Goal: Task Accomplishment & Management: Manage account settings

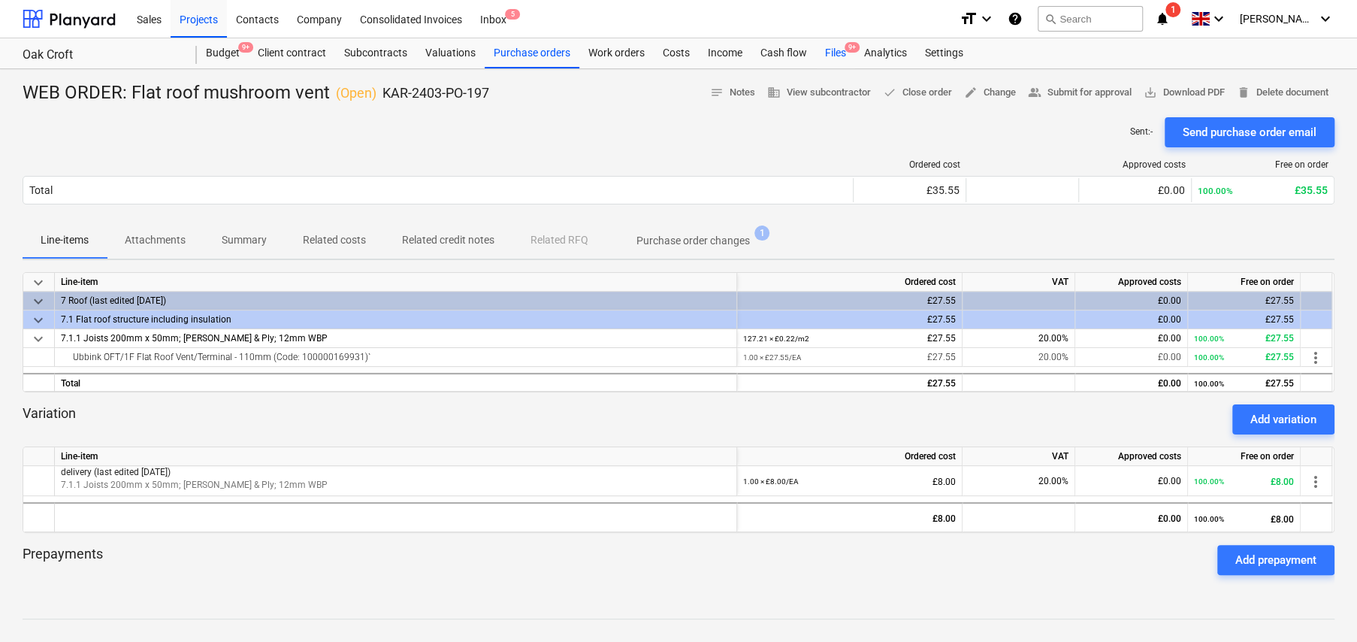
drag, startPoint x: 835, startPoint y: 52, endPoint x: 835, endPoint y: 65, distance: 13.5
click at [835, 52] on div "Files 9+" at bounding box center [835, 53] width 39 height 30
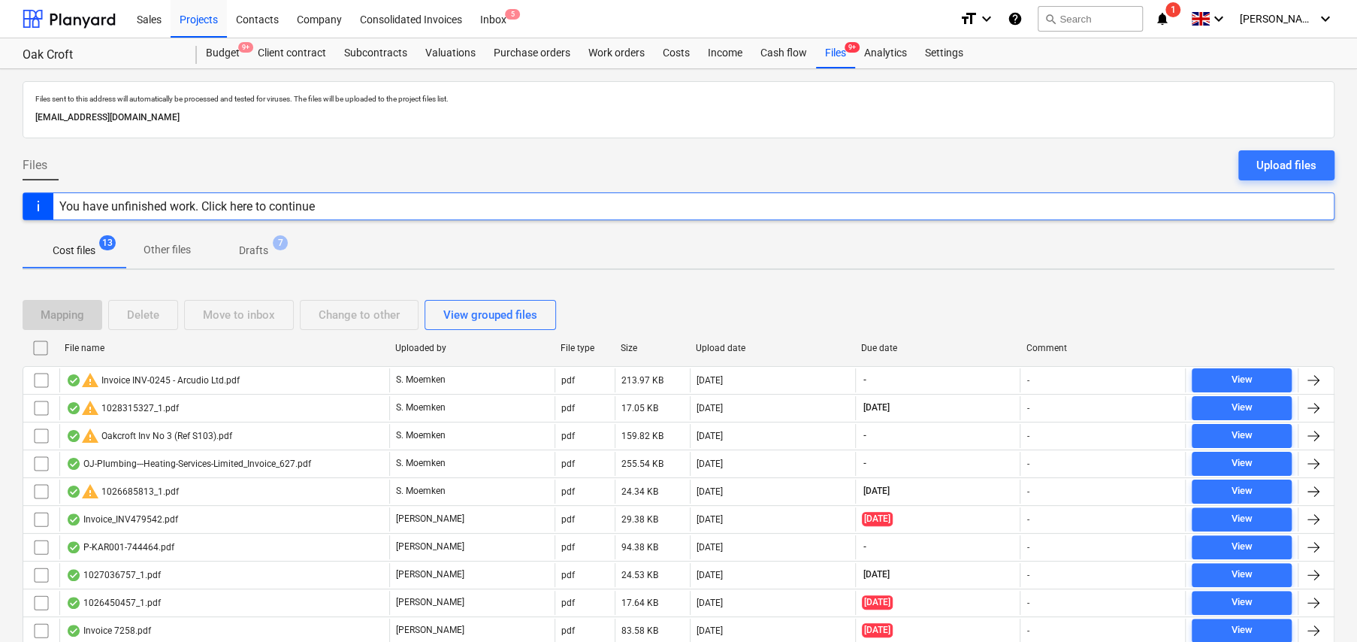
click at [255, 247] on p "Drafts" at bounding box center [253, 251] width 29 height 16
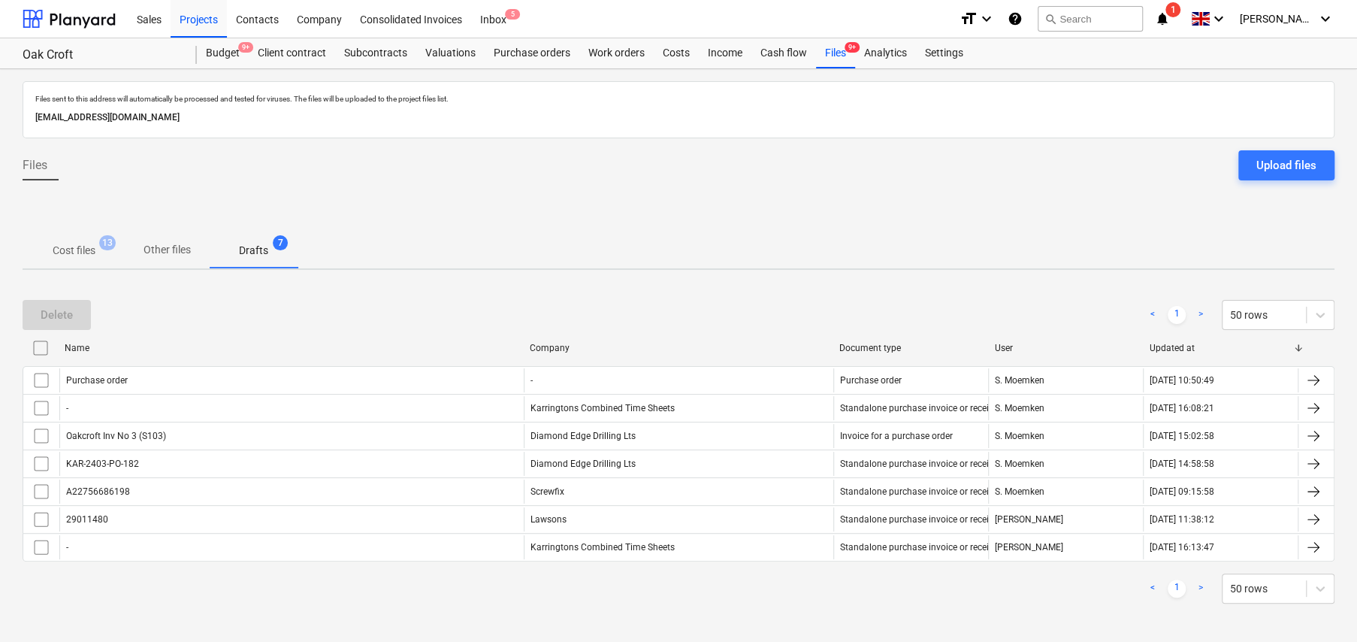
scroll to position [2, 0]
click at [87, 237] on span "Cost files 13" at bounding box center [74, 247] width 103 height 27
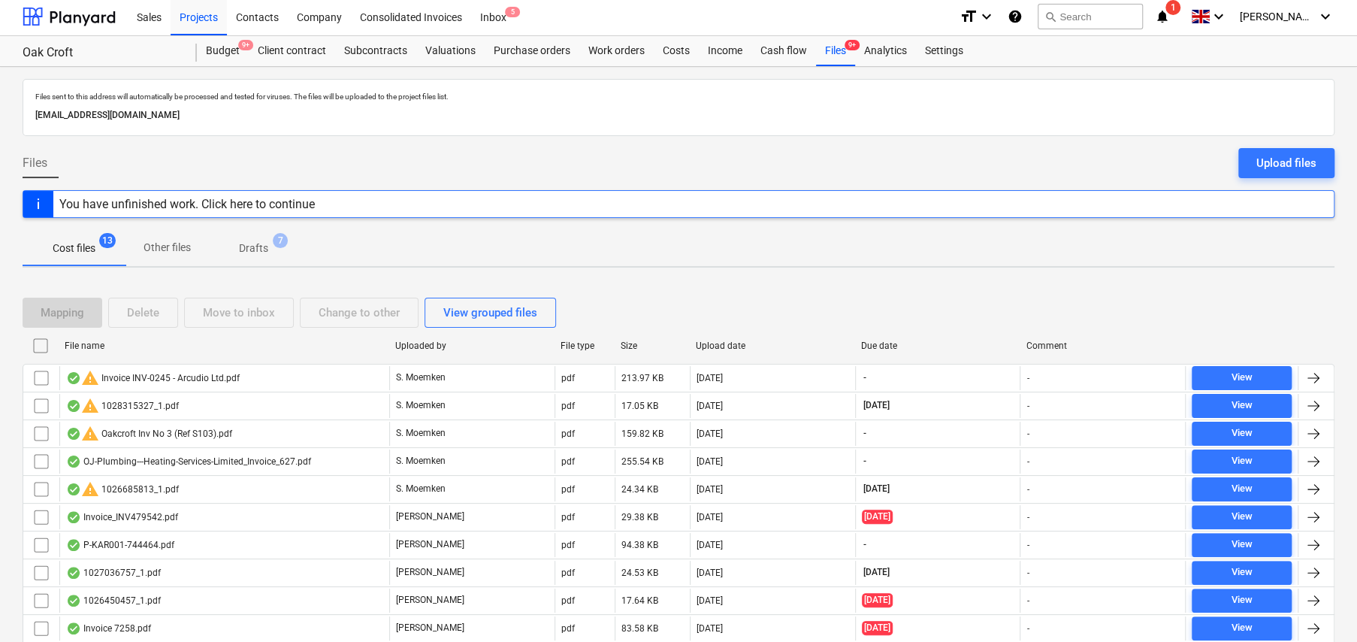
click at [267, 243] on p "Drafts" at bounding box center [253, 248] width 29 height 16
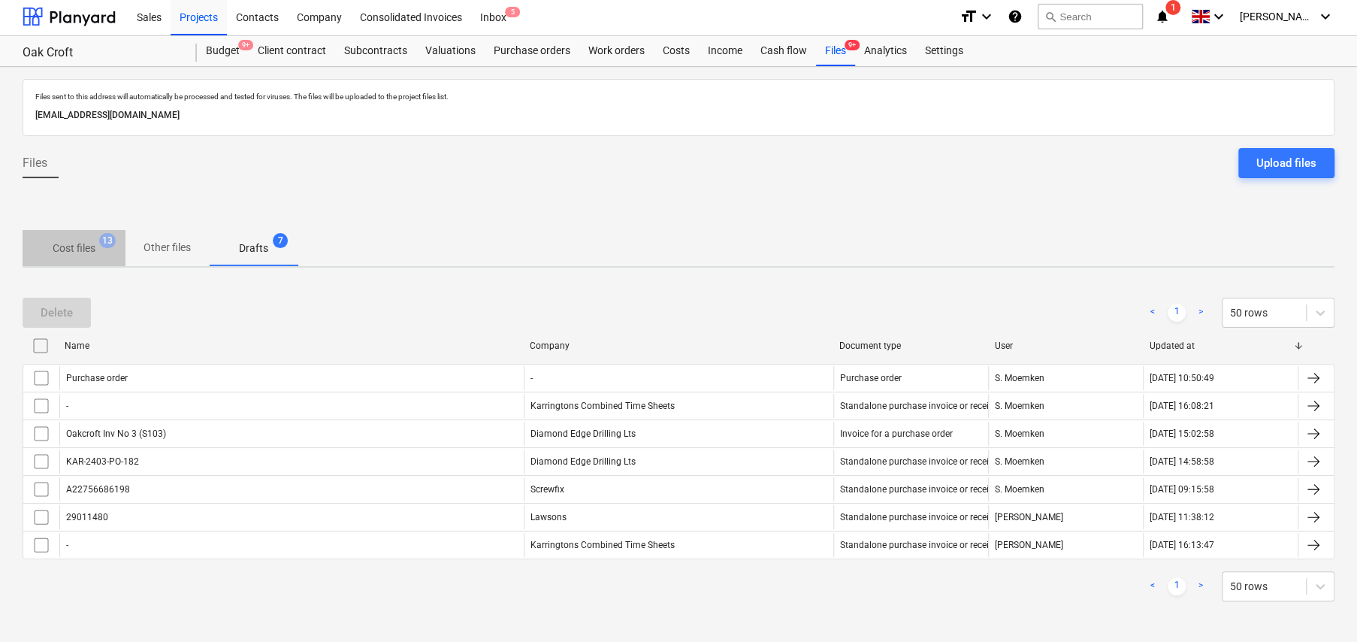
click at [74, 243] on p "Cost files" at bounding box center [74, 248] width 43 height 16
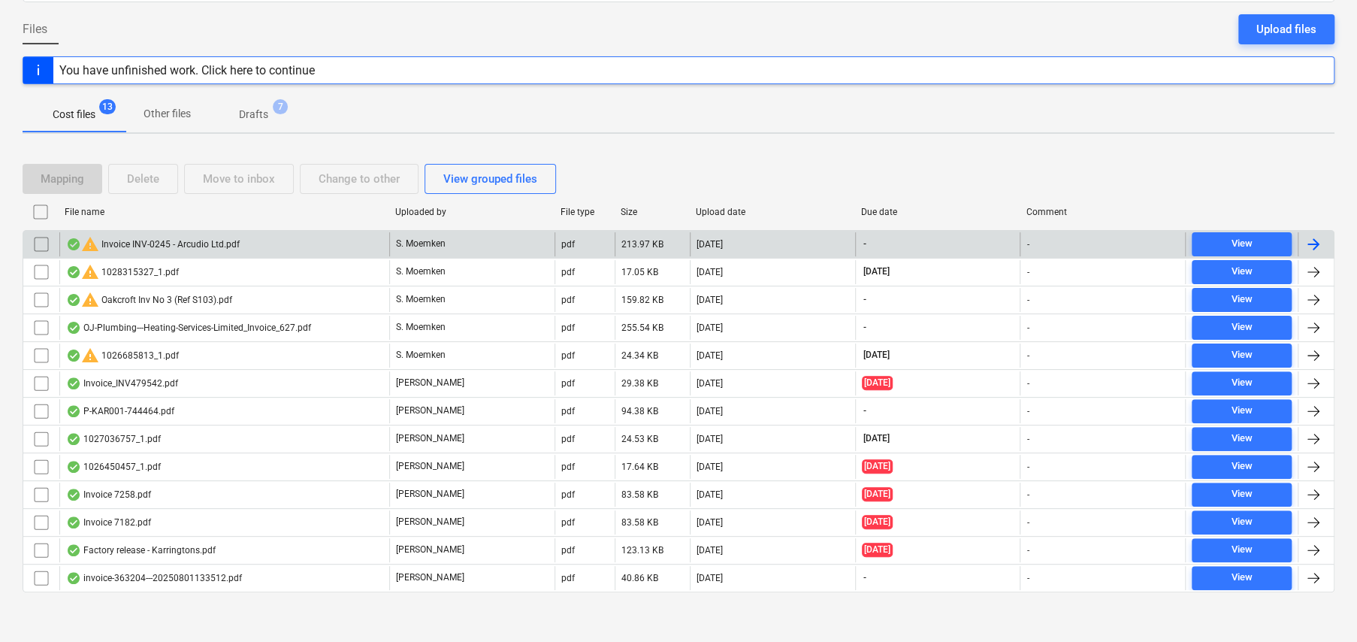
scroll to position [138, 0]
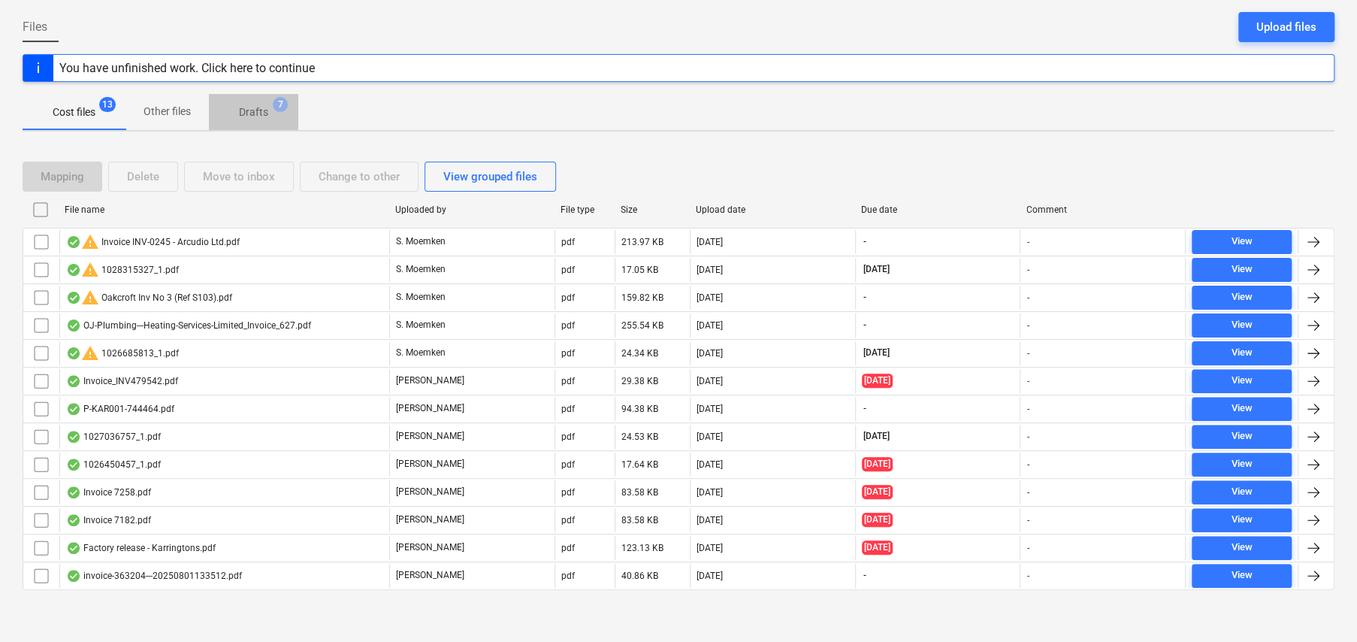
click at [254, 109] on p "Drafts" at bounding box center [253, 112] width 29 height 16
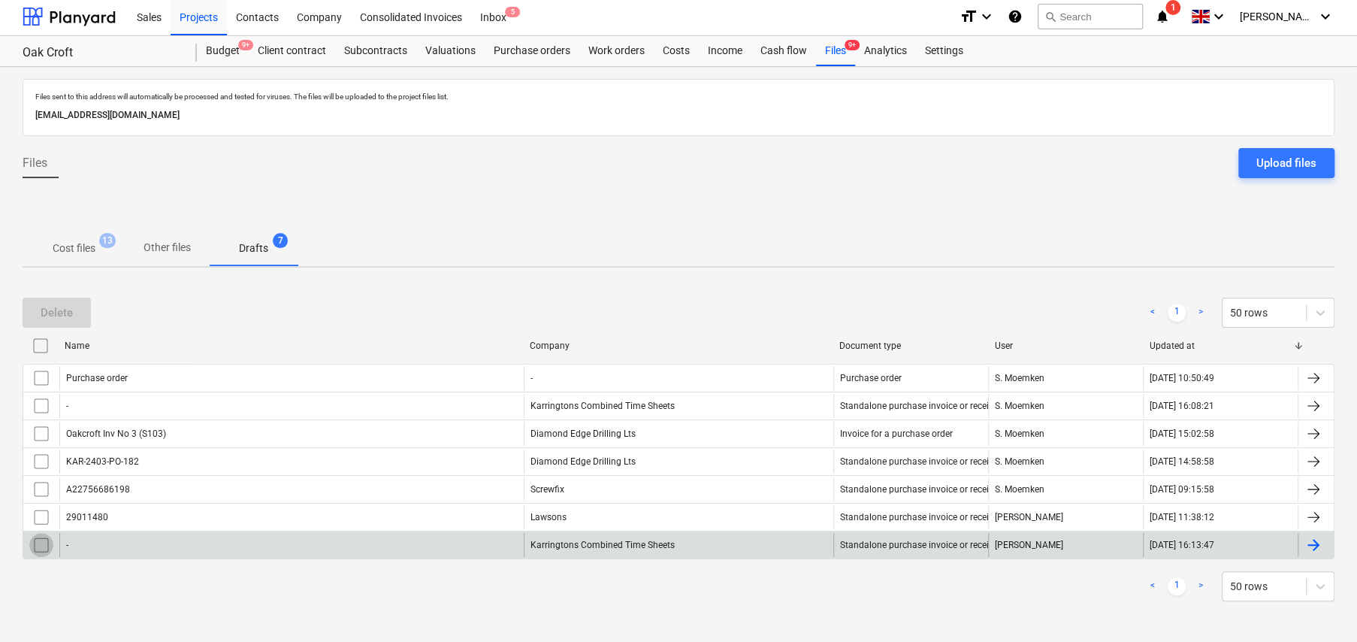
click at [42, 540] on input "checkbox" at bounding box center [41, 545] width 24 height 24
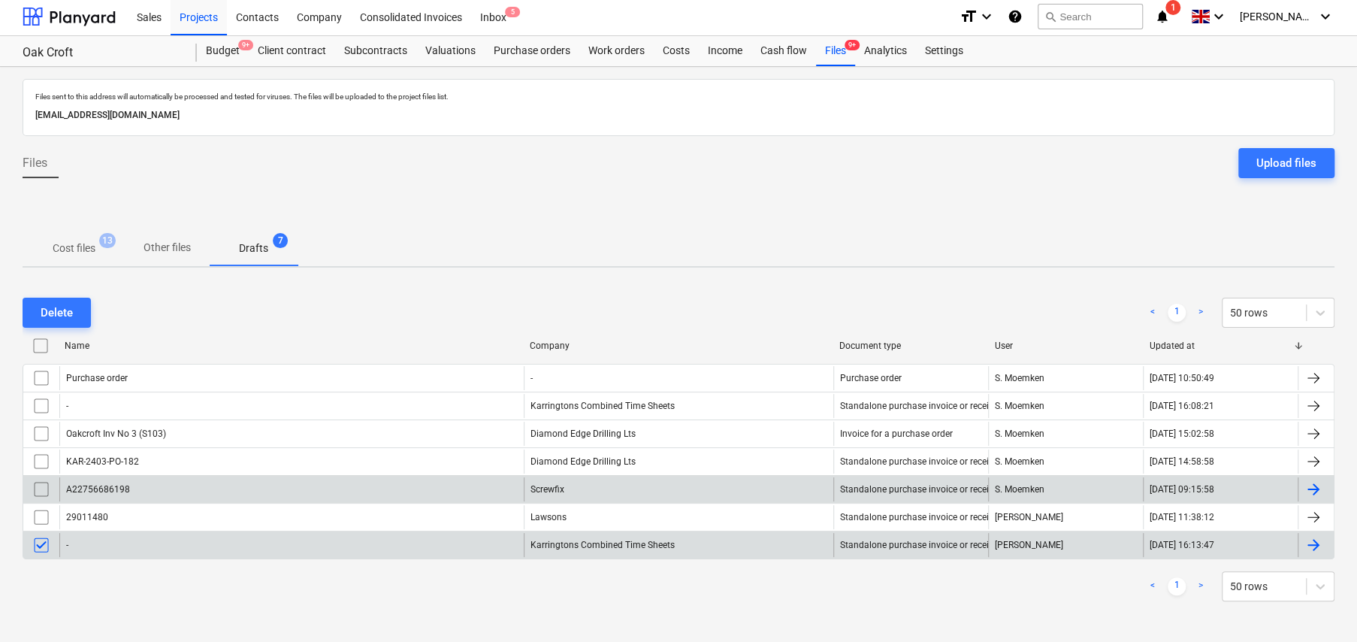
click at [39, 486] on input "checkbox" at bounding box center [41, 489] width 24 height 24
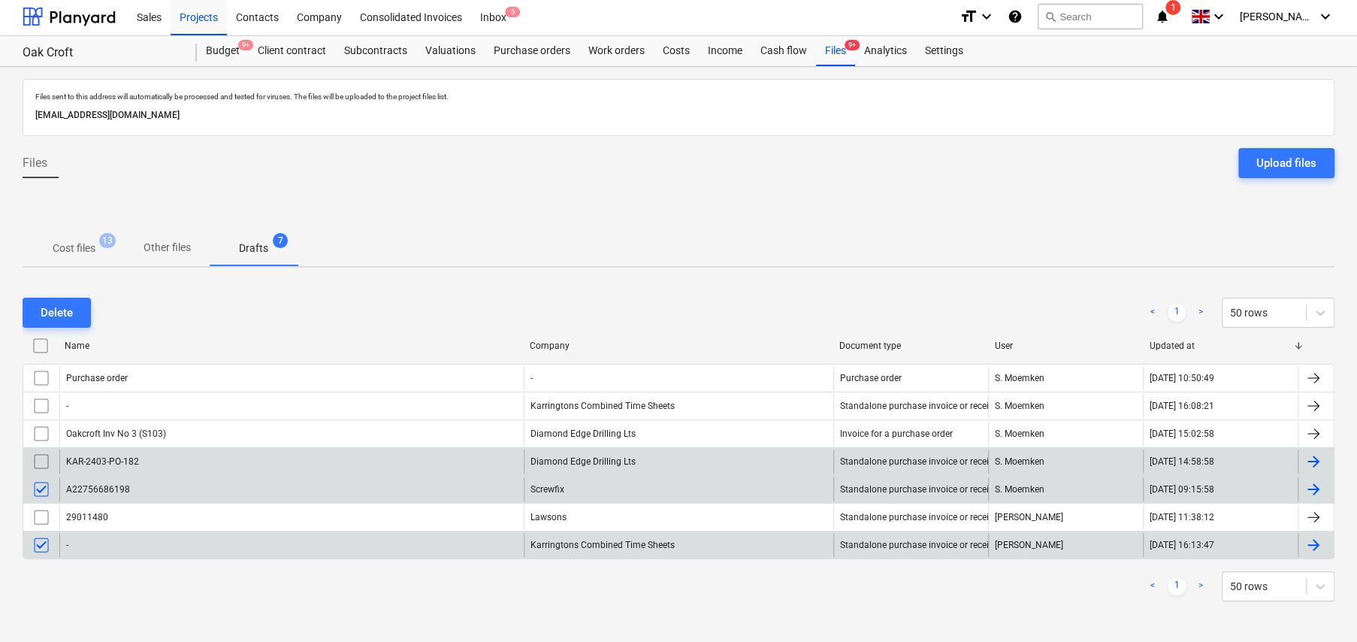
click at [40, 461] on input "checkbox" at bounding box center [41, 461] width 24 height 24
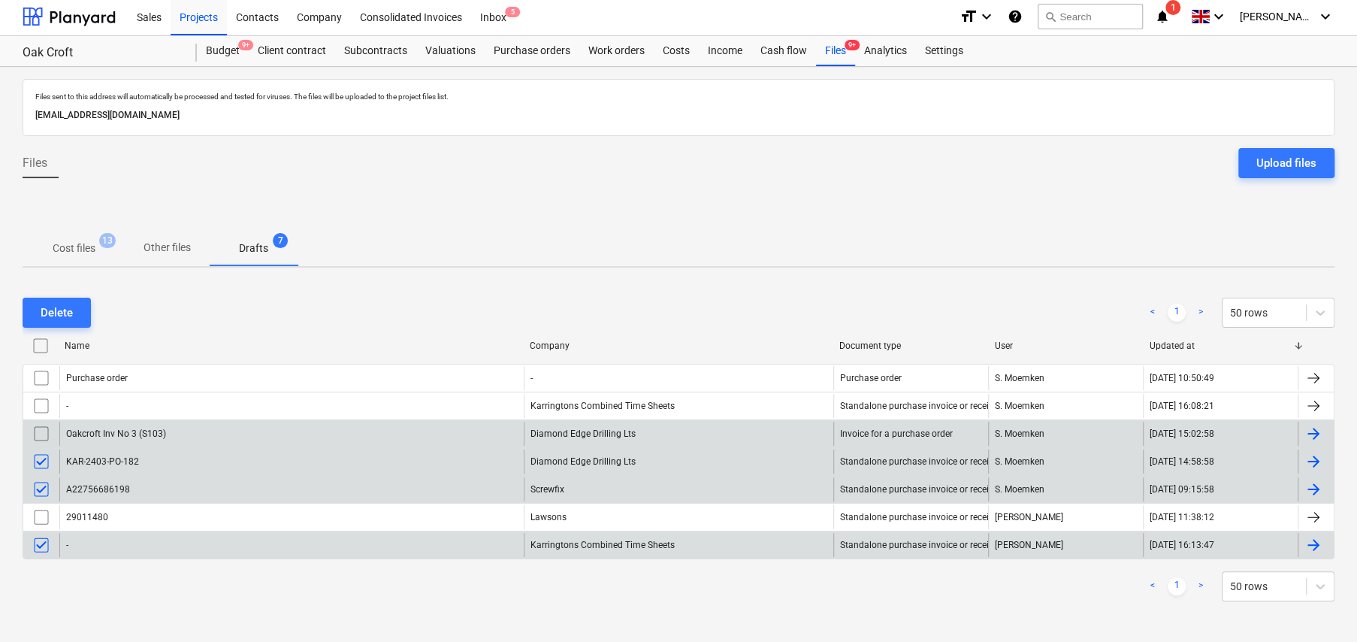
click at [45, 428] on input "checkbox" at bounding box center [41, 434] width 24 height 24
click at [41, 395] on input "checkbox" at bounding box center [41, 406] width 24 height 24
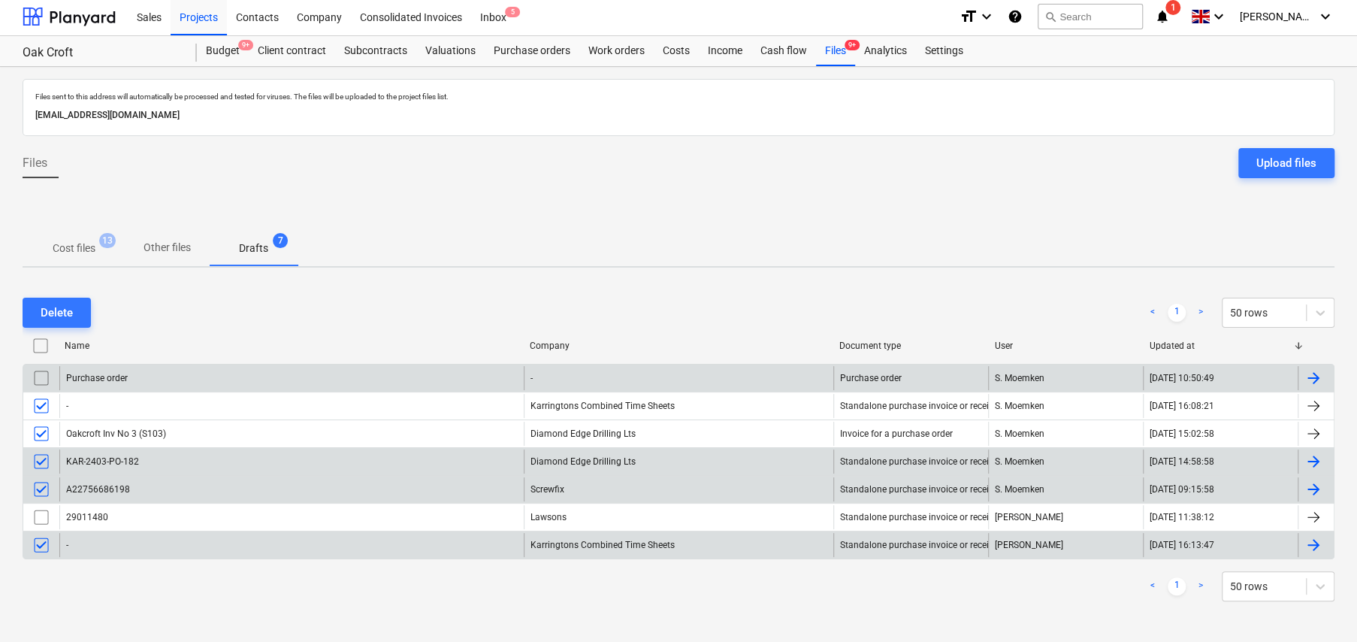
click at [42, 376] on input "checkbox" at bounding box center [41, 378] width 24 height 24
click at [75, 313] on button "Delete" at bounding box center [57, 313] width 68 height 30
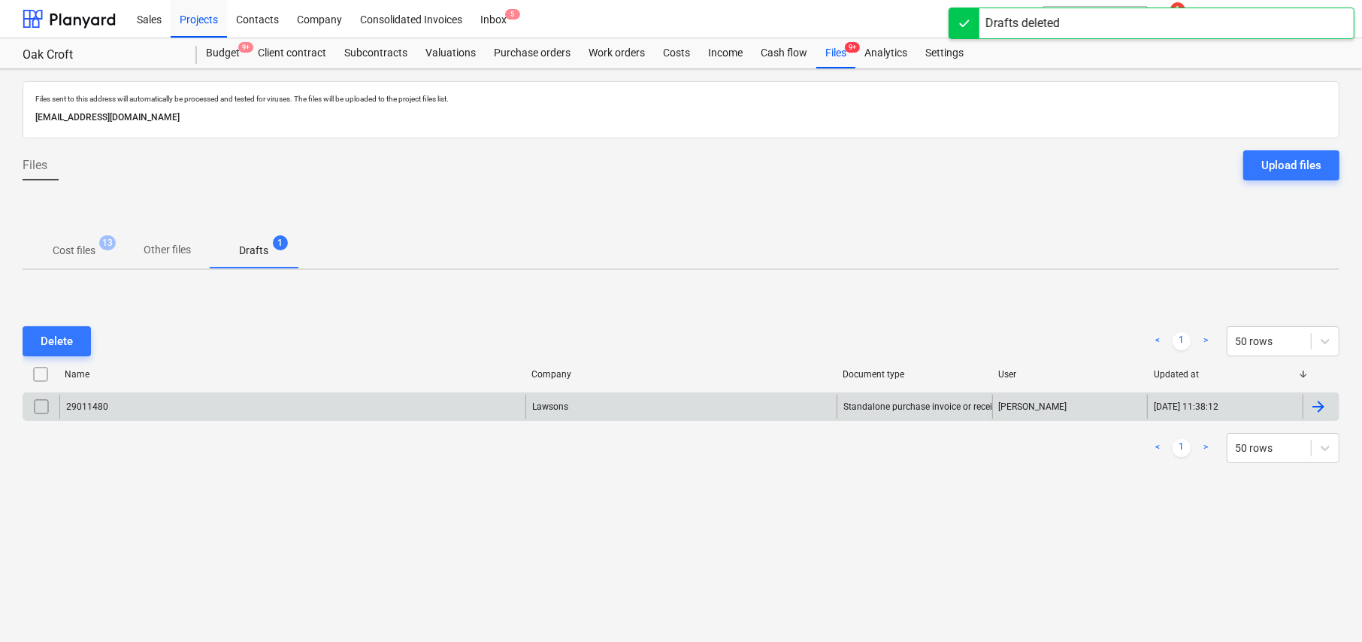
click at [109, 406] on div "29011480" at bounding box center [292, 406] width 466 height 24
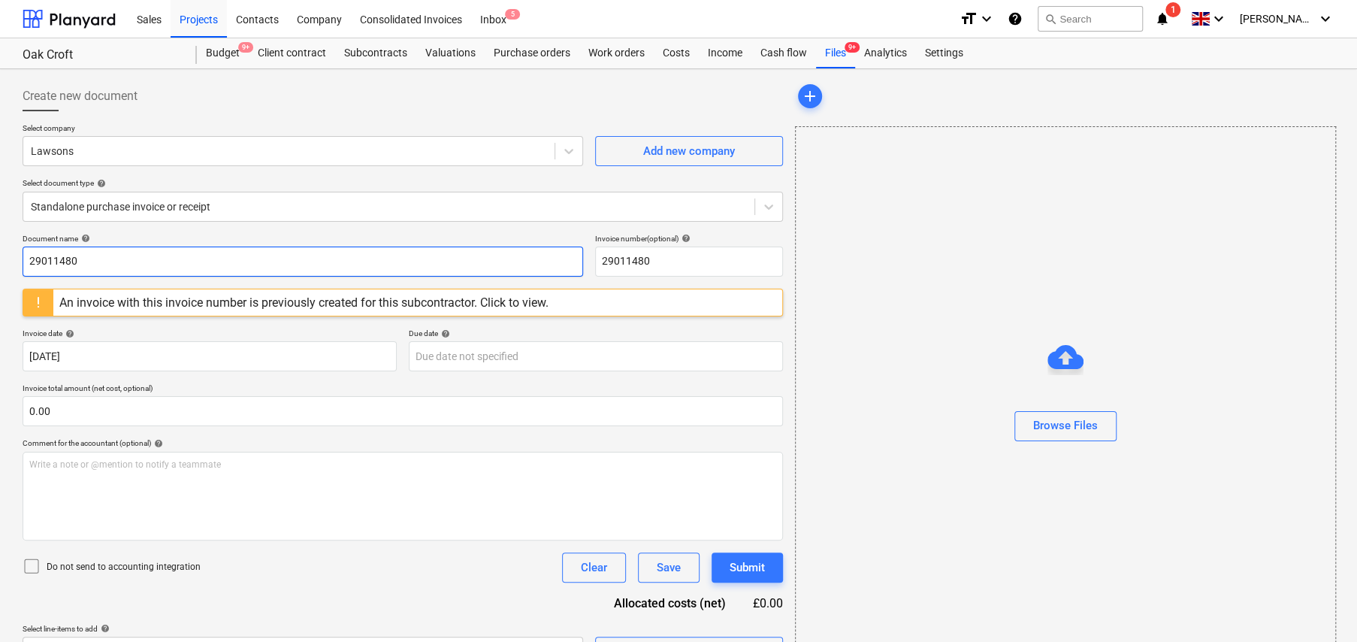
click at [56, 259] on input "29011480" at bounding box center [303, 261] width 561 height 30
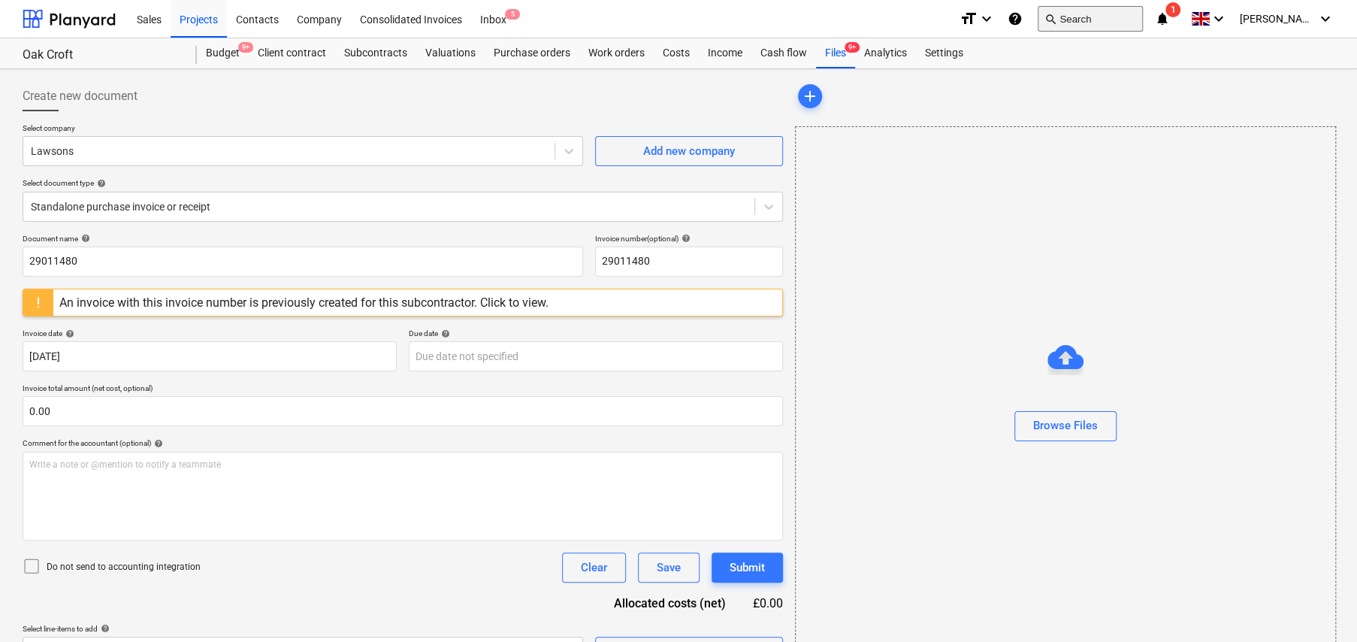
click at [1098, 20] on button "search Search" at bounding box center [1090, 19] width 105 height 26
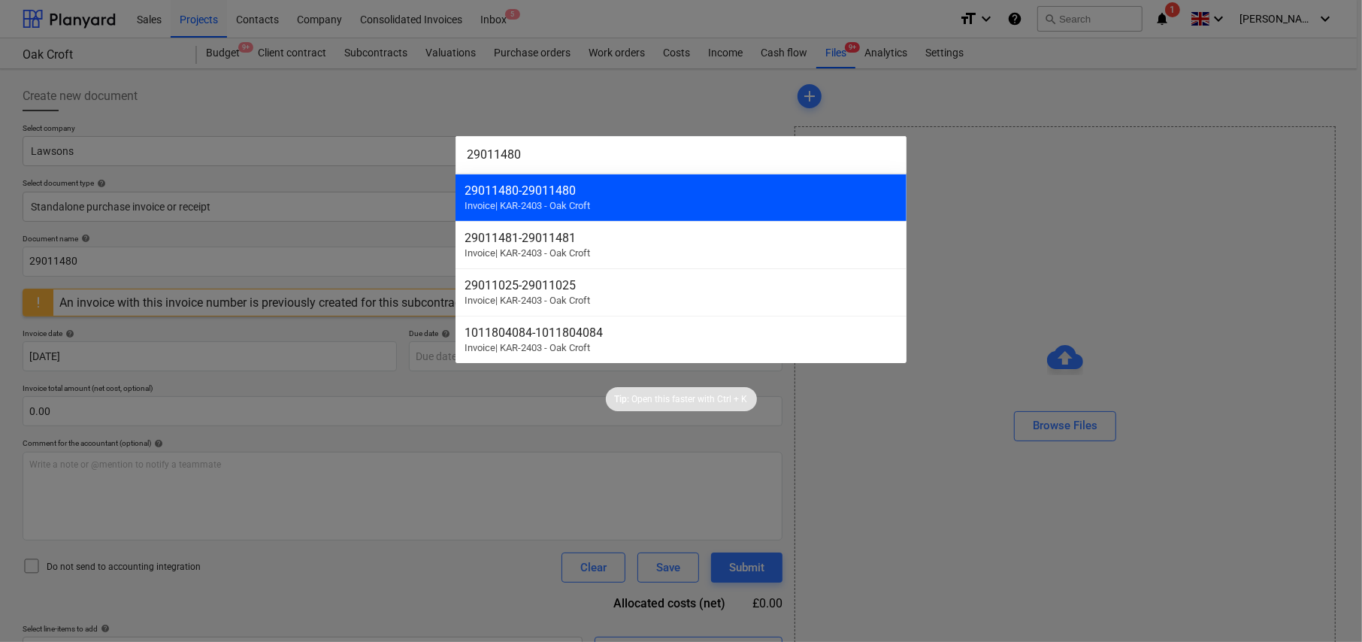
type input "29011480"
click at [581, 203] on span "Invoice | KAR-2403 - Oak Croft" at bounding box center [526, 205] width 125 height 11
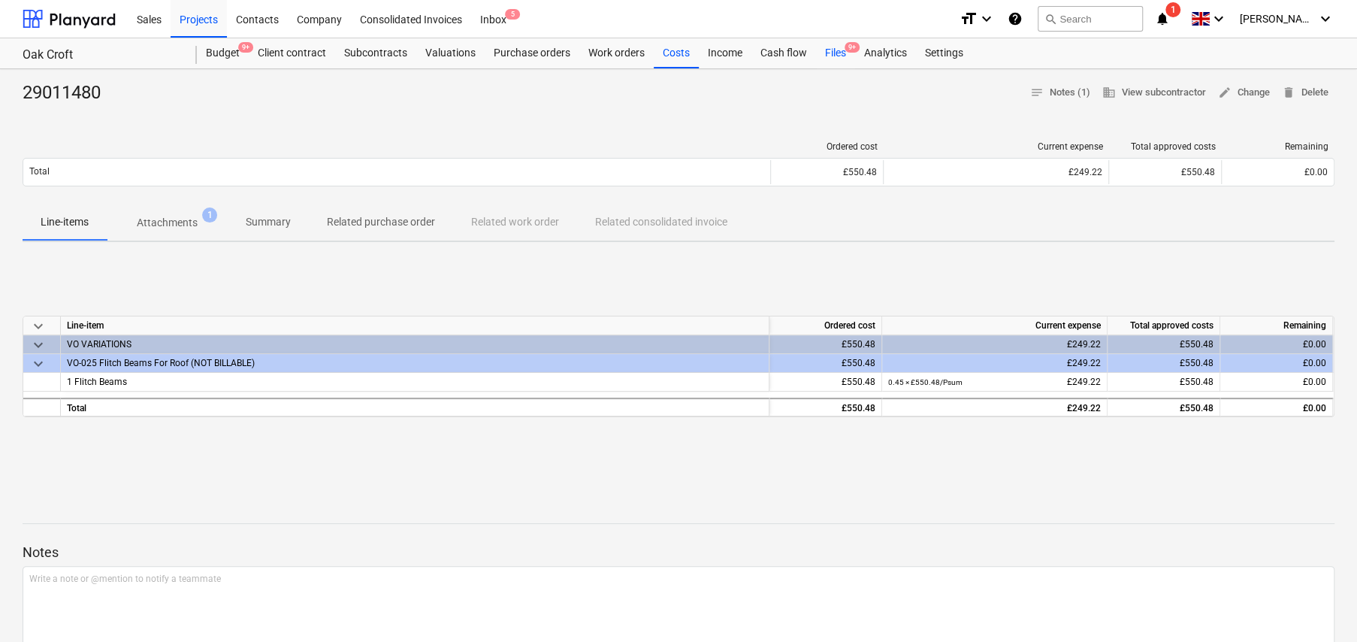
drag, startPoint x: 841, startPoint y: 55, endPoint x: 833, endPoint y: 62, distance: 11.2
click at [841, 55] on div "Files 9+" at bounding box center [835, 53] width 39 height 30
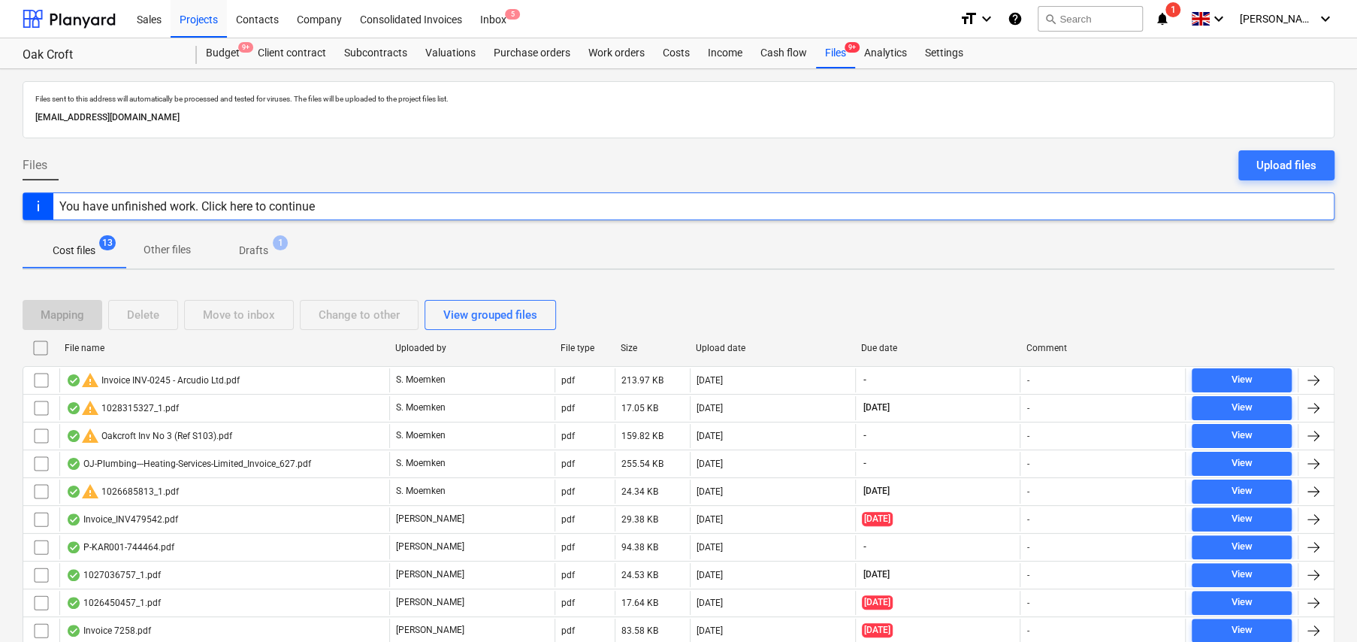
click at [246, 247] on p "Drafts" at bounding box center [253, 251] width 29 height 16
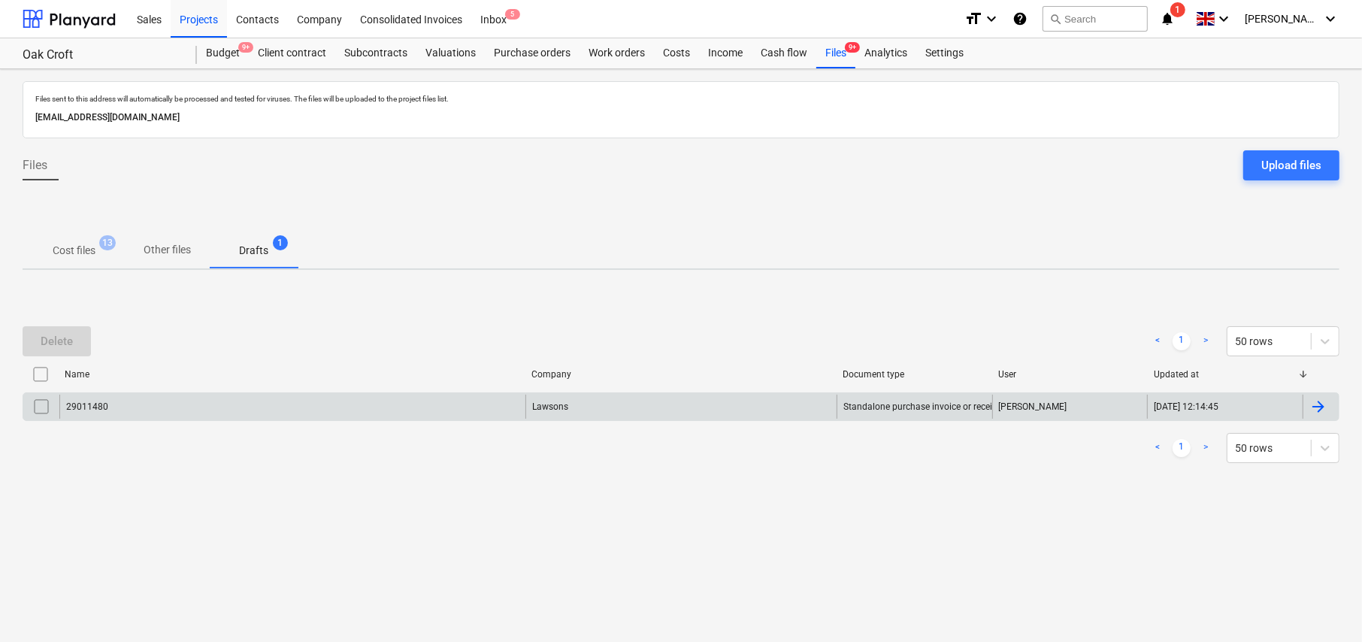
click at [35, 405] on input "checkbox" at bounding box center [41, 406] width 24 height 24
click at [59, 346] on div "Delete" at bounding box center [57, 341] width 32 height 20
